Goal: Task Accomplishment & Management: Manage account settings

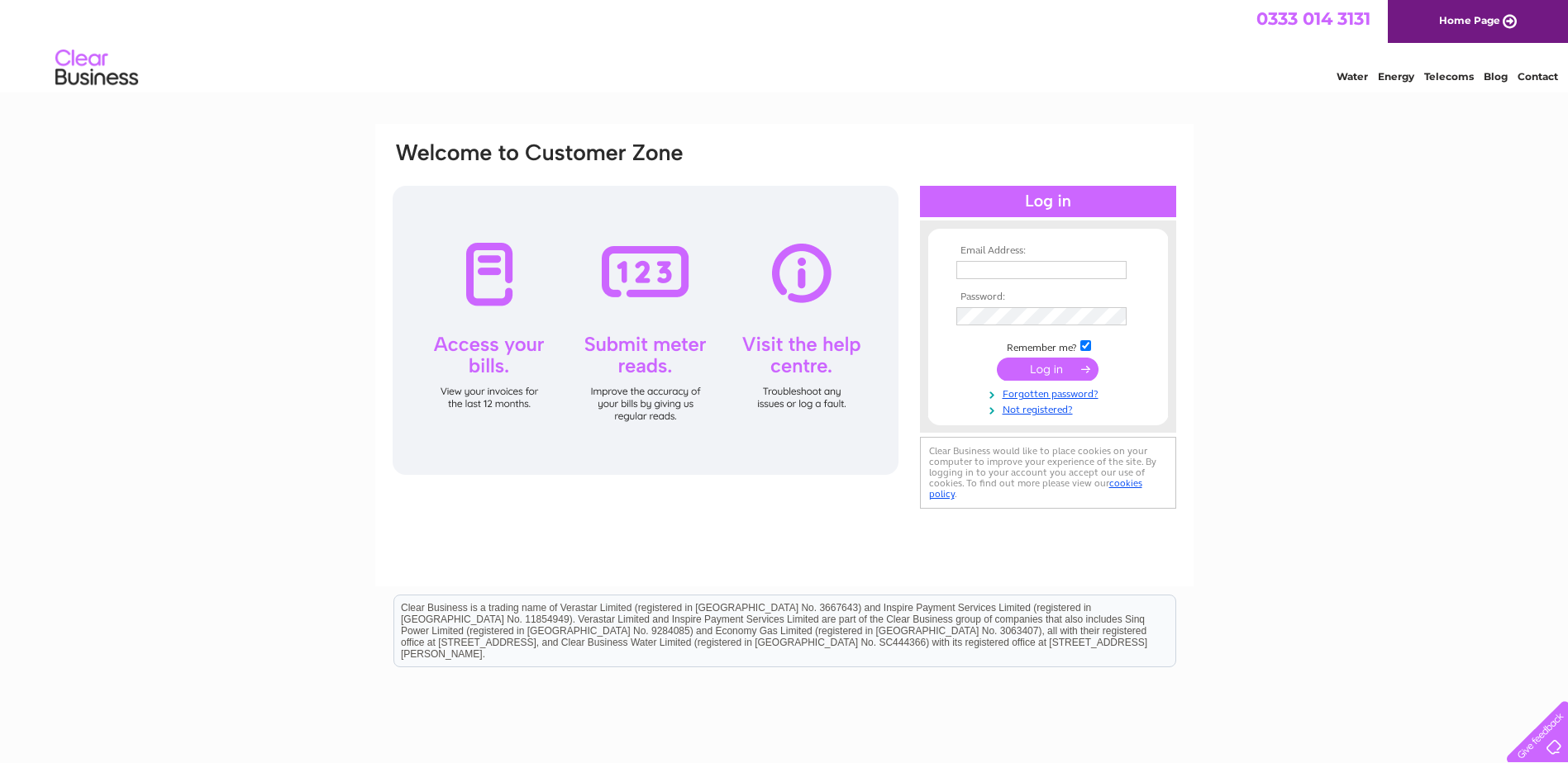
type input "suki@tsapc.co.uk"
click at [1058, 365] on input "submit" at bounding box center [1047, 369] width 101 height 23
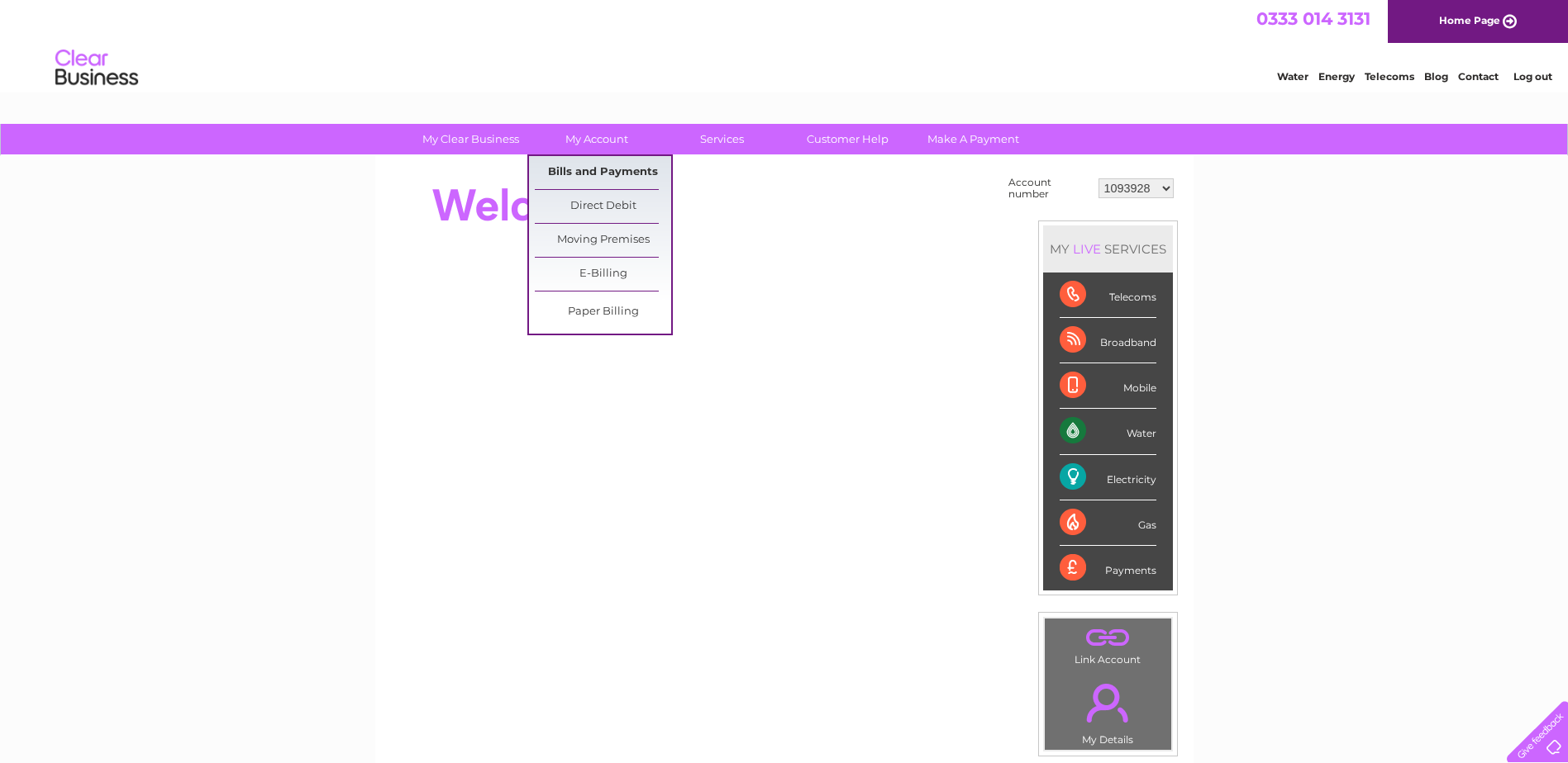
click at [594, 173] on link "Bills and Payments" at bounding box center [603, 173] width 137 height 33
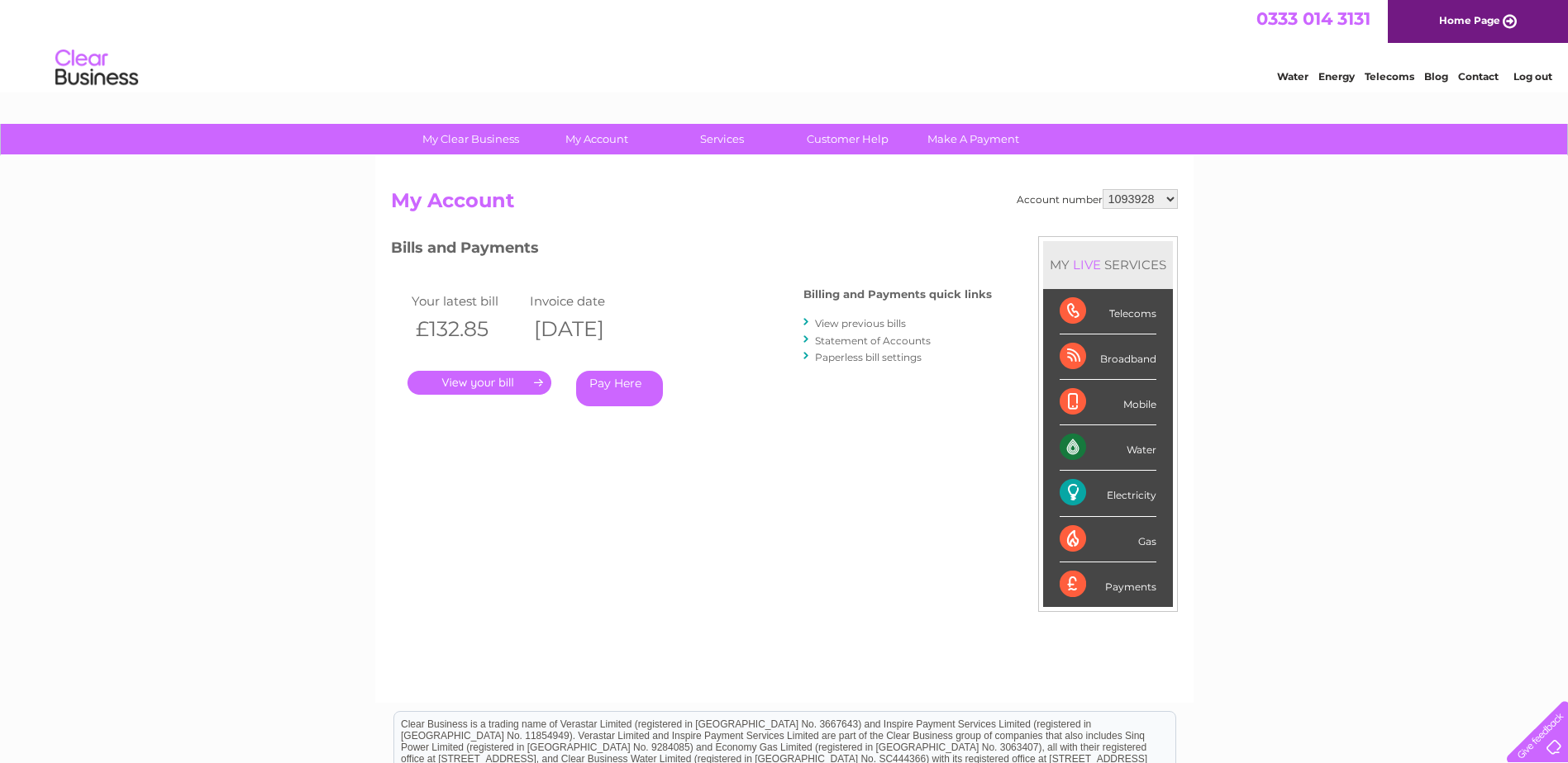
click at [507, 379] on link "." at bounding box center [480, 382] width 144 height 24
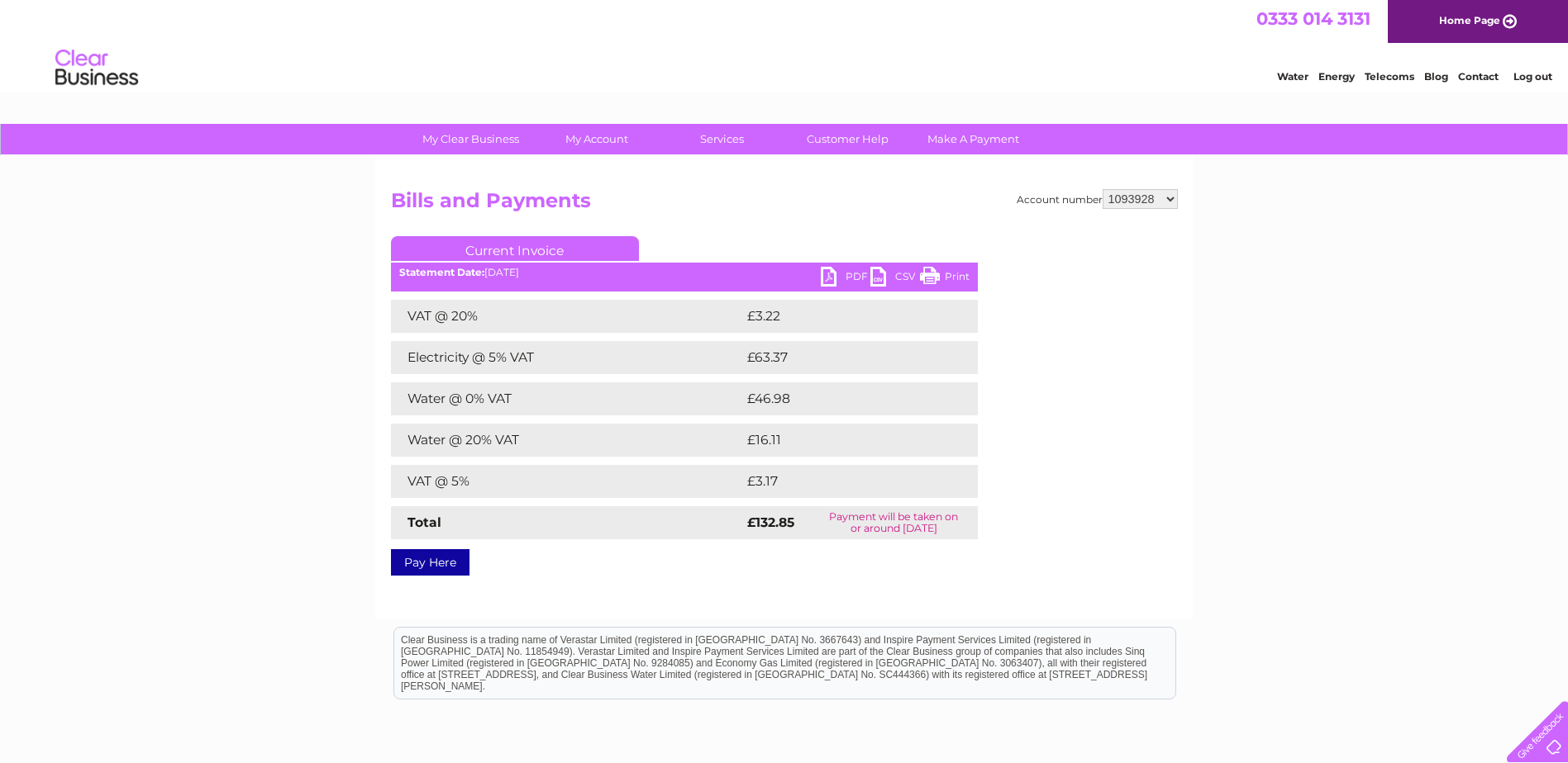
click at [828, 276] on link "PDF" at bounding box center [846, 279] width 49 height 24
